Goal: Information Seeking & Learning: Learn about a topic

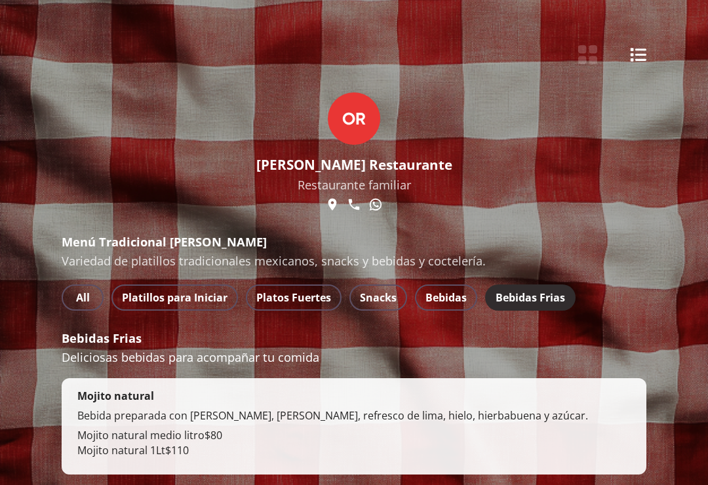
click at [181, 306] on span "Platillos para Iniciar" at bounding box center [175, 297] width 106 height 18
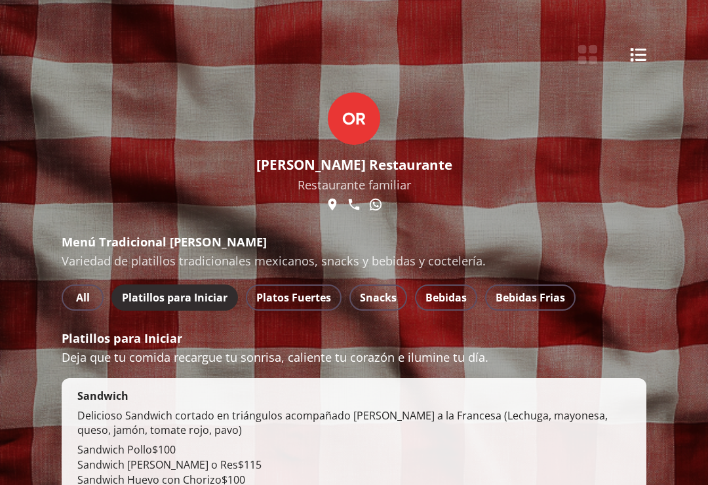
click at [76, 303] on span "All" at bounding box center [82, 297] width 21 height 18
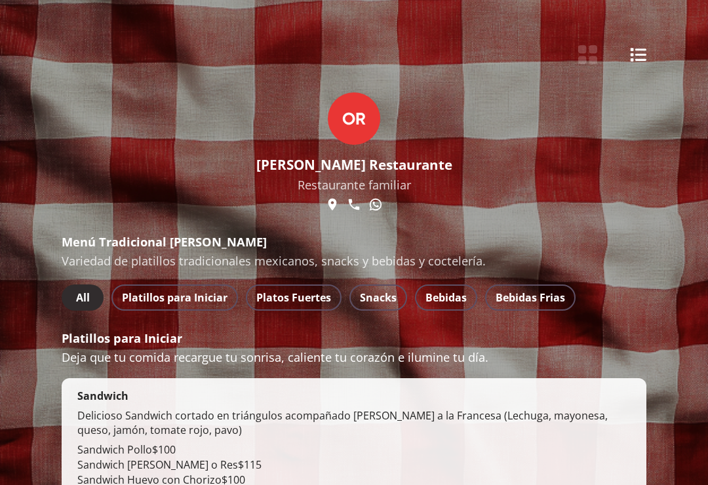
click at [152, 298] on span "Platillos para Iniciar" at bounding box center [175, 297] width 106 height 18
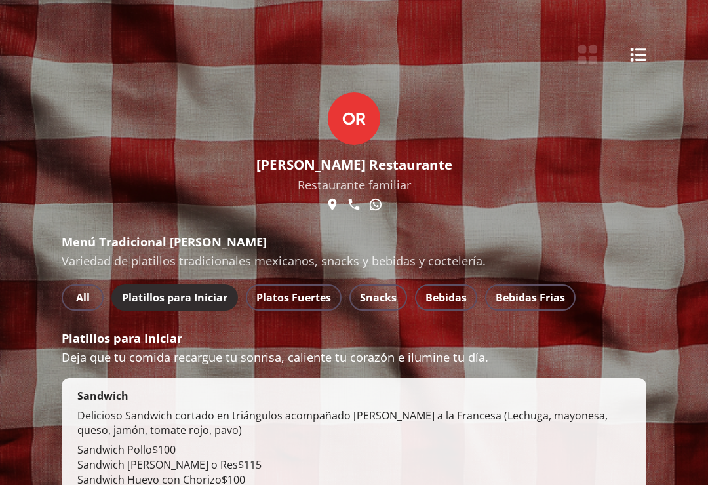
click at [304, 302] on span "Platos Fuertes" at bounding box center [293, 297] width 75 height 18
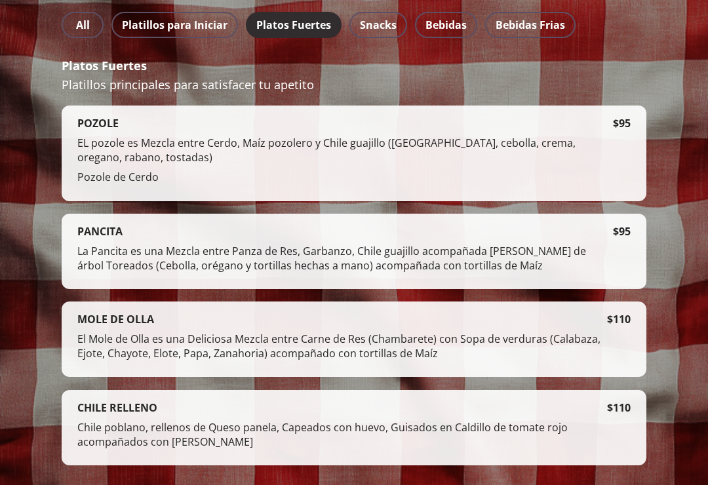
scroll to position [286, 0]
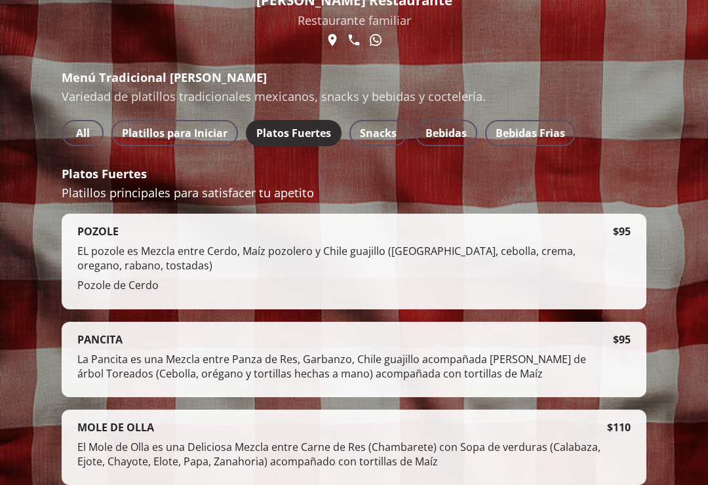
click at [389, 131] on span "Snacks" at bounding box center [378, 134] width 37 height 18
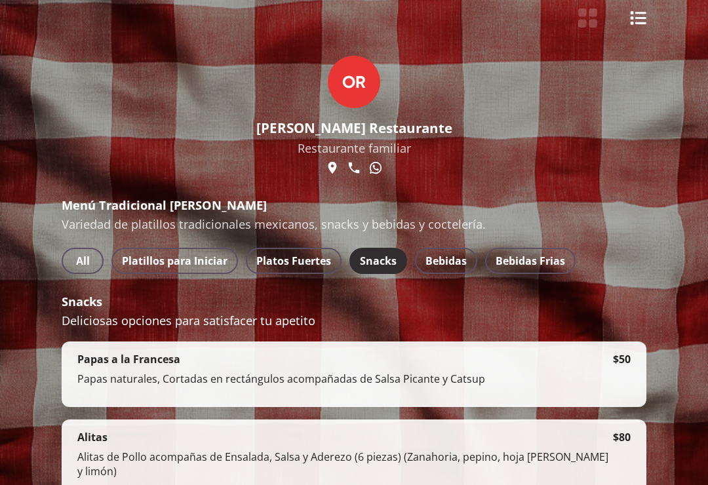
scroll to position [0, 0]
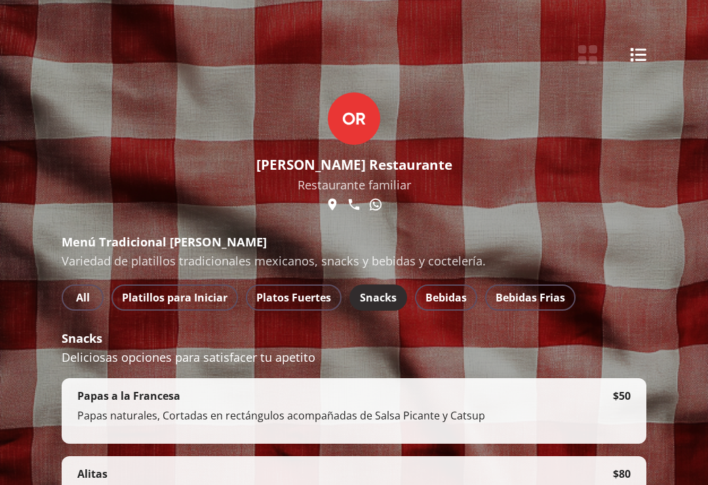
click at [183, 302] on span "Platillos para Iniciar" at bounding box center [175, 297] width 106 height 18
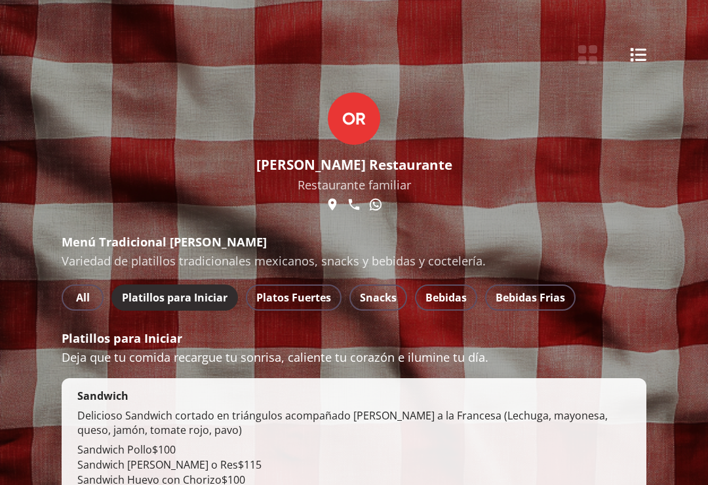
click at [308, 295] on span "Platos Fuertes" at bounding box center [293, 297] width 75 height 18
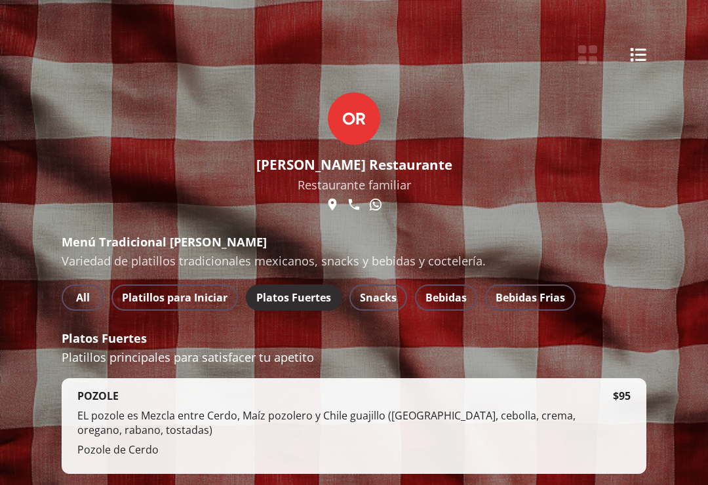
click at [385, 299] on span "Snacks" at bounding box center [378, 297] width 37 height 18
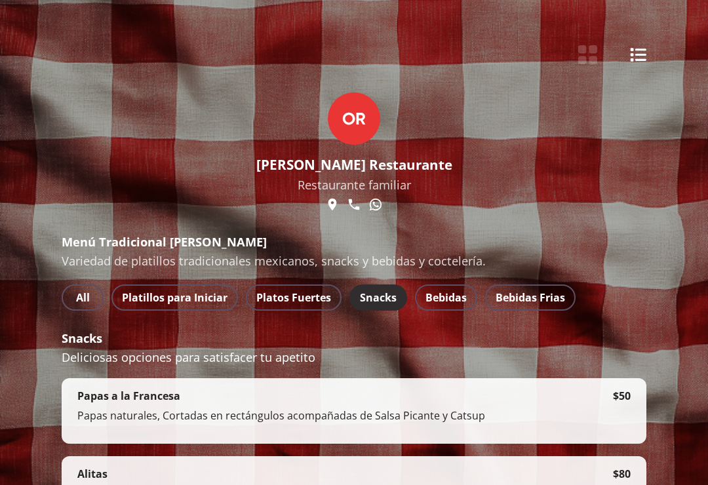
click at [178, 288] on button "Platillos para Iniciar" at bounding box center [174, 298] width 127 height 26
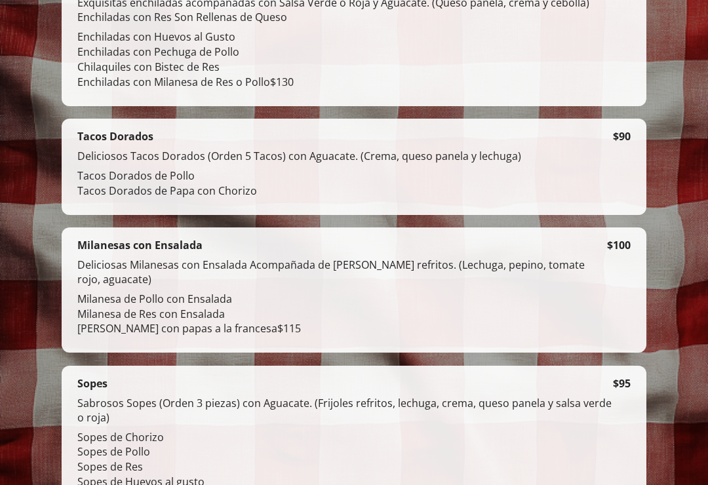
scroll to position [1201, 0]
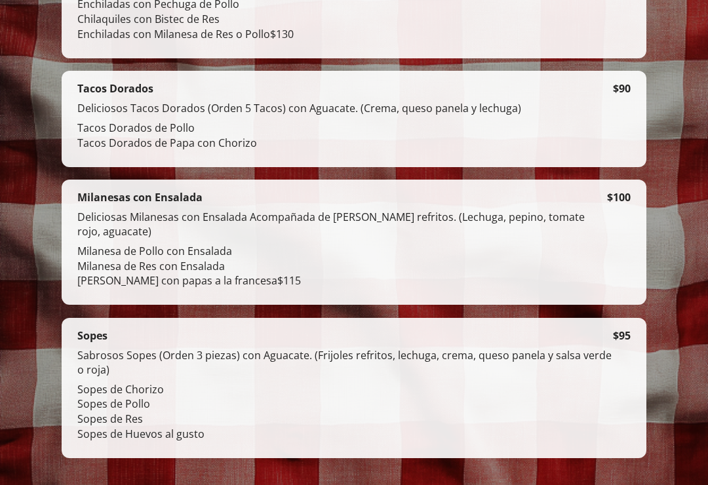
click at [619, 305] on div "Milanesas con Ensalada Deliciosas Milanesas con Ensalada Acompañada de [PERSON_…" at bounding box center [354, 243] width 585 height 126
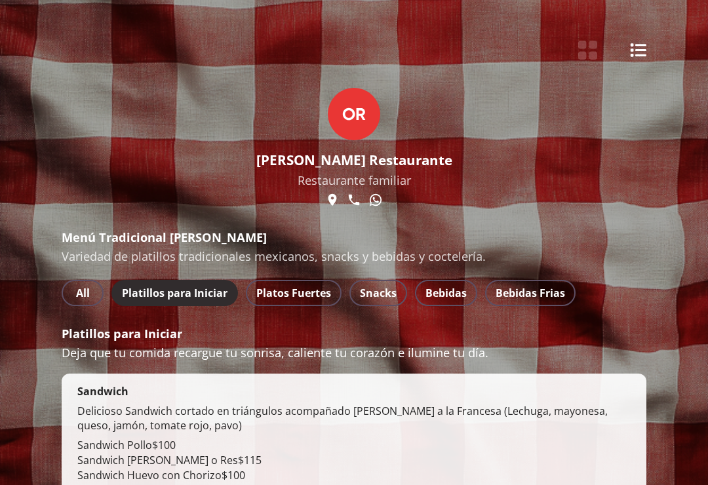
scroll to position [18, 0]
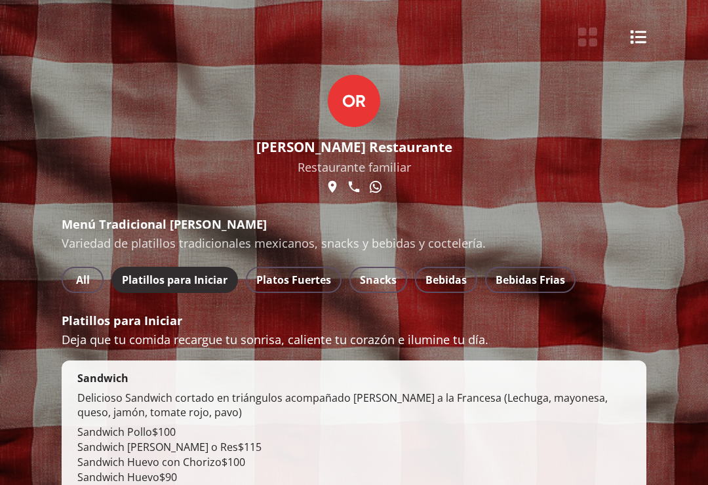
click at [593, 345] on p "Deja que tu comida recargue tu sonrisa, caliente tu corazón e ilumine tu día." at bounding box center [354, 339] width 585 height 16
click at [297, 282] on span "Platos Fuertes" at bounding box center [293, 280] width 75 height 18
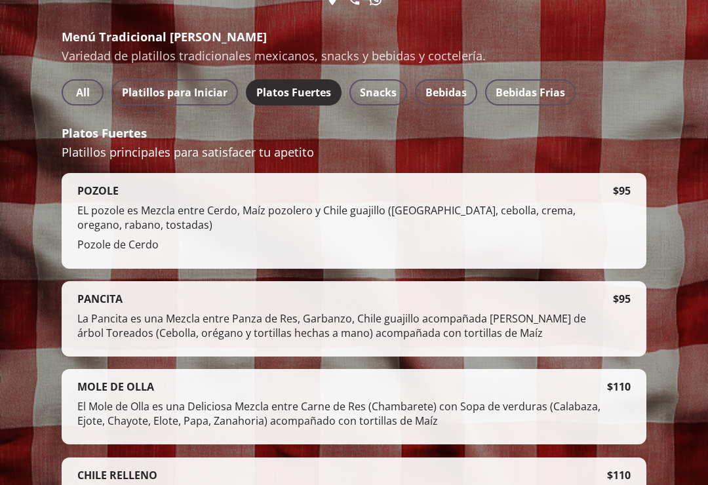
scroll to position [205, 0]
click at [453, 87] on span "Bebidas" at bounding box center [446, 92] width 41 height 18
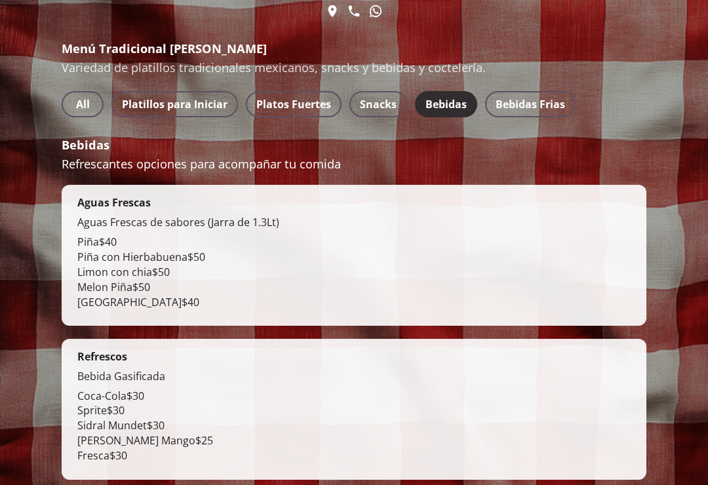
scroll to position [193, 0]
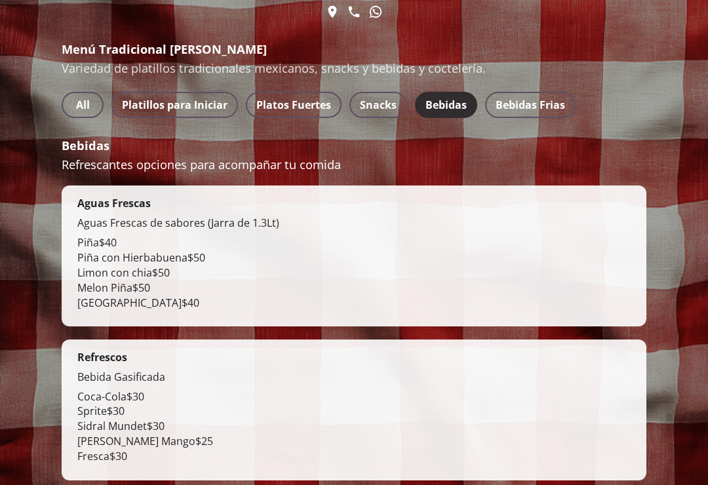
click at [376, 109] on span "Snacks" at bounding box center [378, 105] width 37 height 18
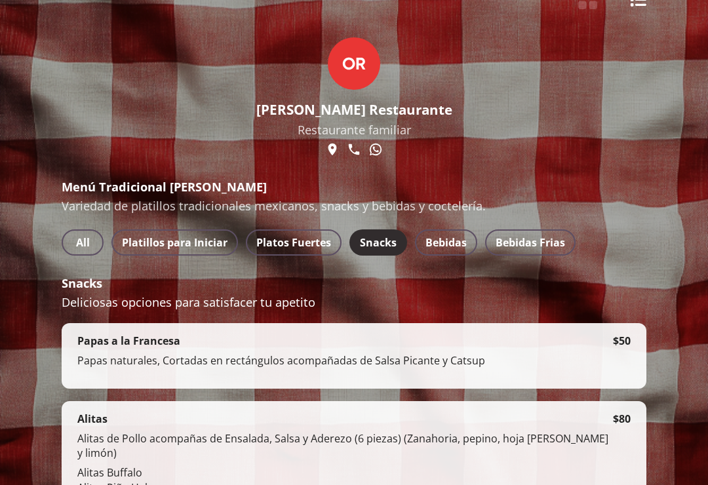
scroll to position [50, 0]
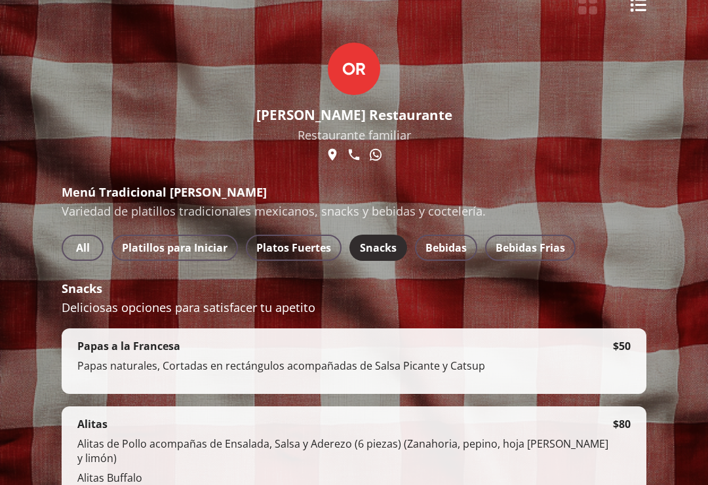
click at [300, 261] on button "Platos Fuertes" at bounding box center [294, 248] width 96 height 26
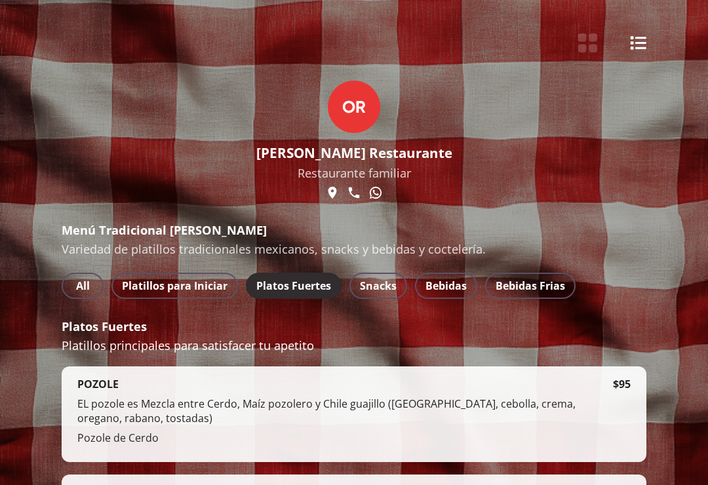
scroll to position [0, 0]
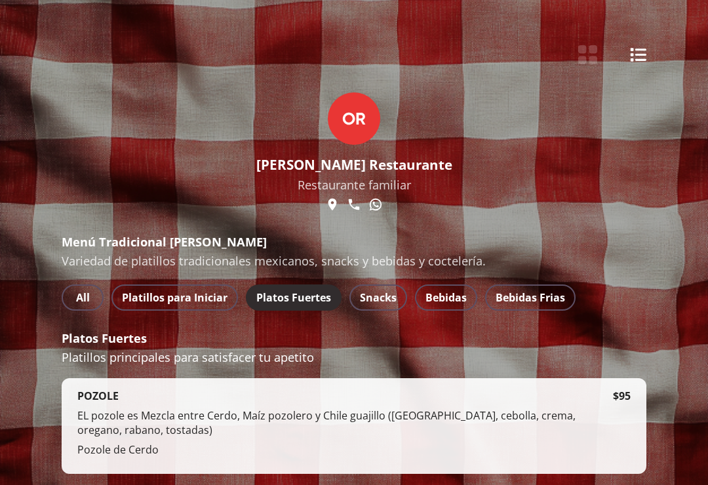
click at [205, 288] on button "Platillos para Iniciar" at bounding box center [174, 298] width 127 height 26
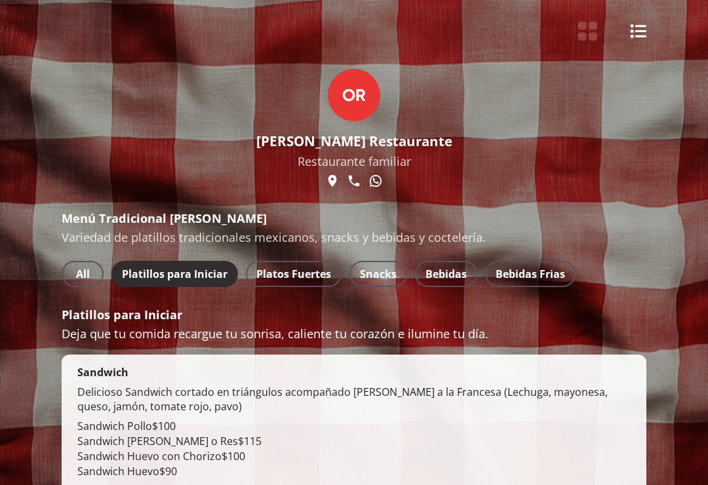
scroll to position [24, 0]
click at [387, 268] on span "Snacks" at bounding box center [378, 274] width 37 height 18
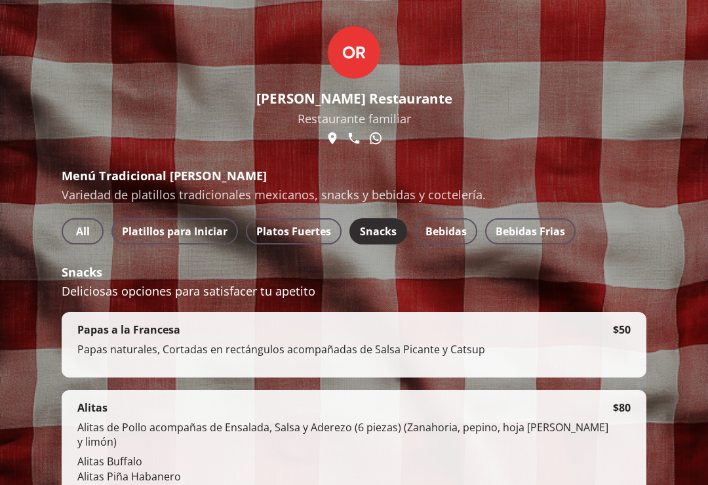
scroll to position [0, 0]
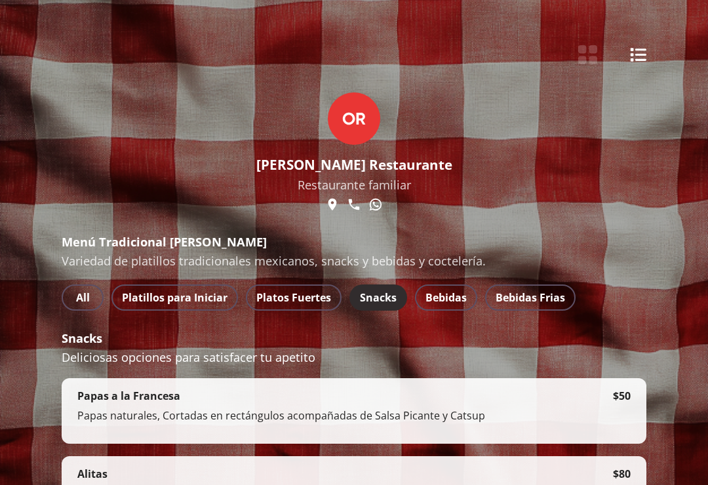
click at [196, 296] on span "Platillos para Iniciar" at bounding box center [175, 297] width 106 height 18
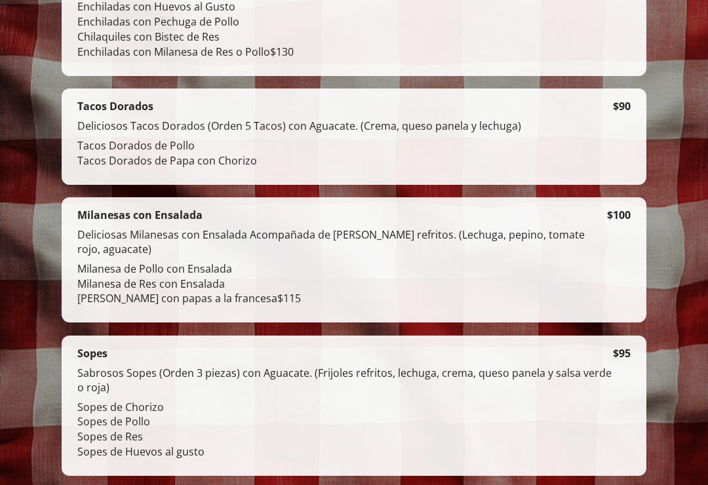
scroll to position [1201, 0]
